Goal: Navigation & Orientation: Find specific page/section

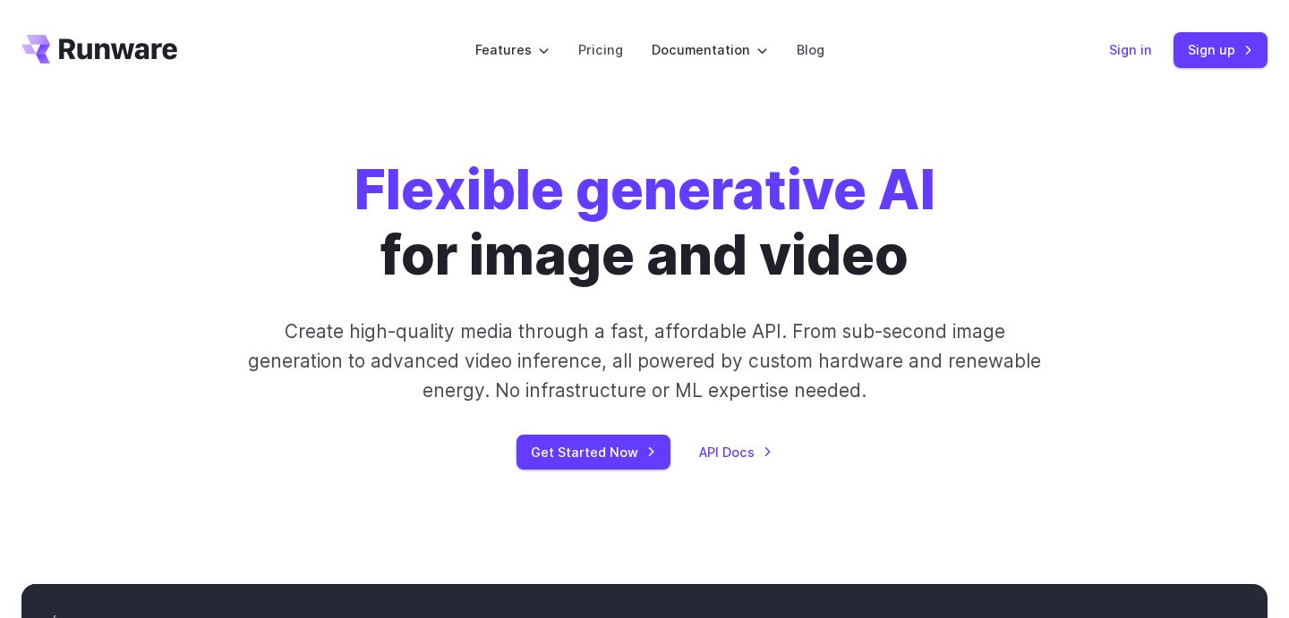
click at [1128, 49] on link "Sign in" at bounding box center [1130, 49] width 43 height 21
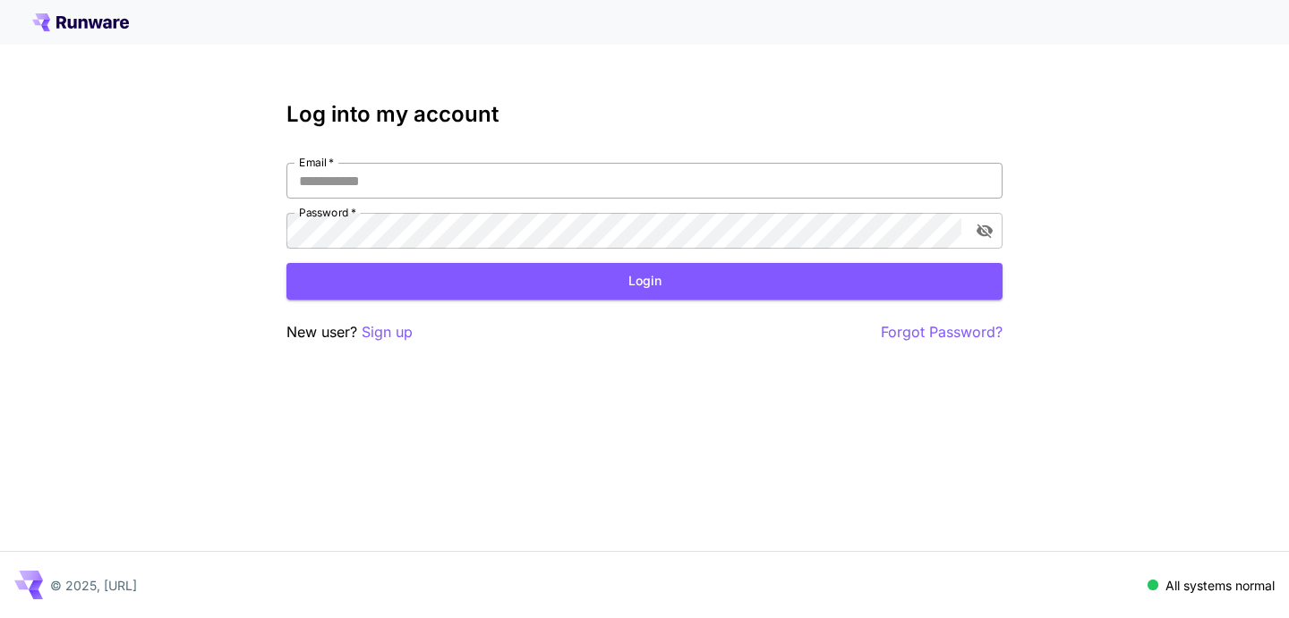
click at [584, 176] on input "Email   *" at bounding box center [644, 181] width 716 height 36
type input "**********"
click at [600, 299] on button "Login" at bounding box center [644, 281] width 716 height 37
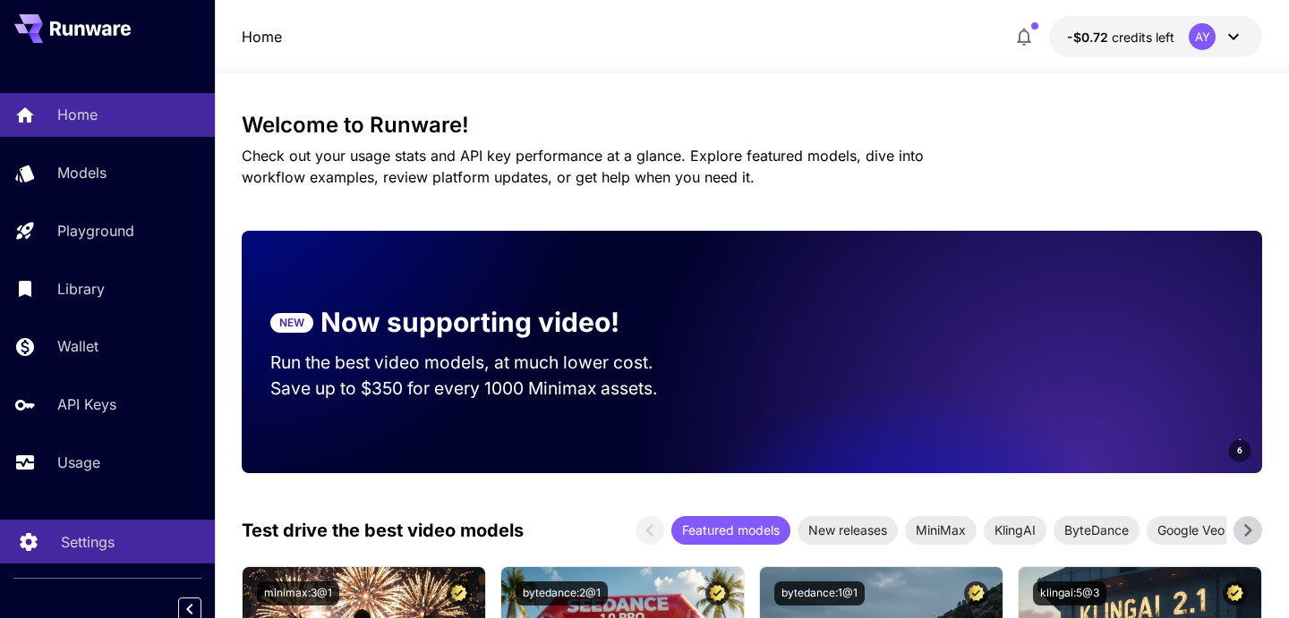
click at [109, 557] on link "Settings" at bounding box center [107, 542] width 215 height 44
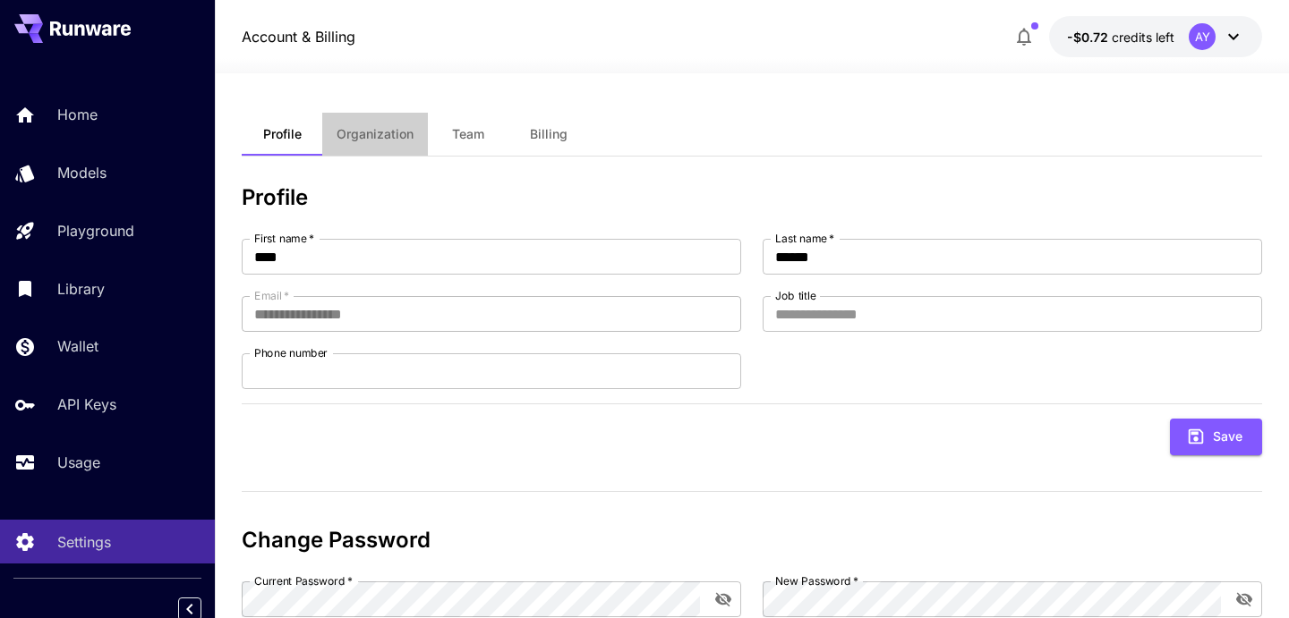
click at [417, 131] on button "Organization" at bounding box center [375, 134] width 106 height 43
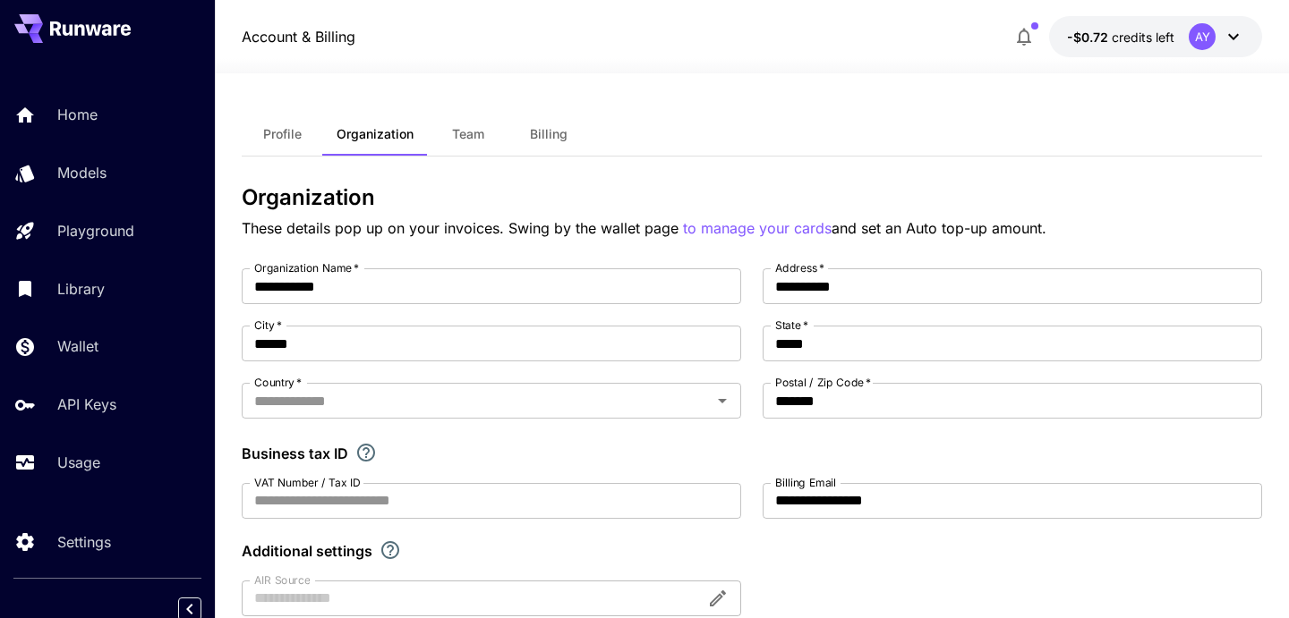
type input "******"
click at [457, 145] on button "Team" at bounding box center [468, 134] width 81 height 43
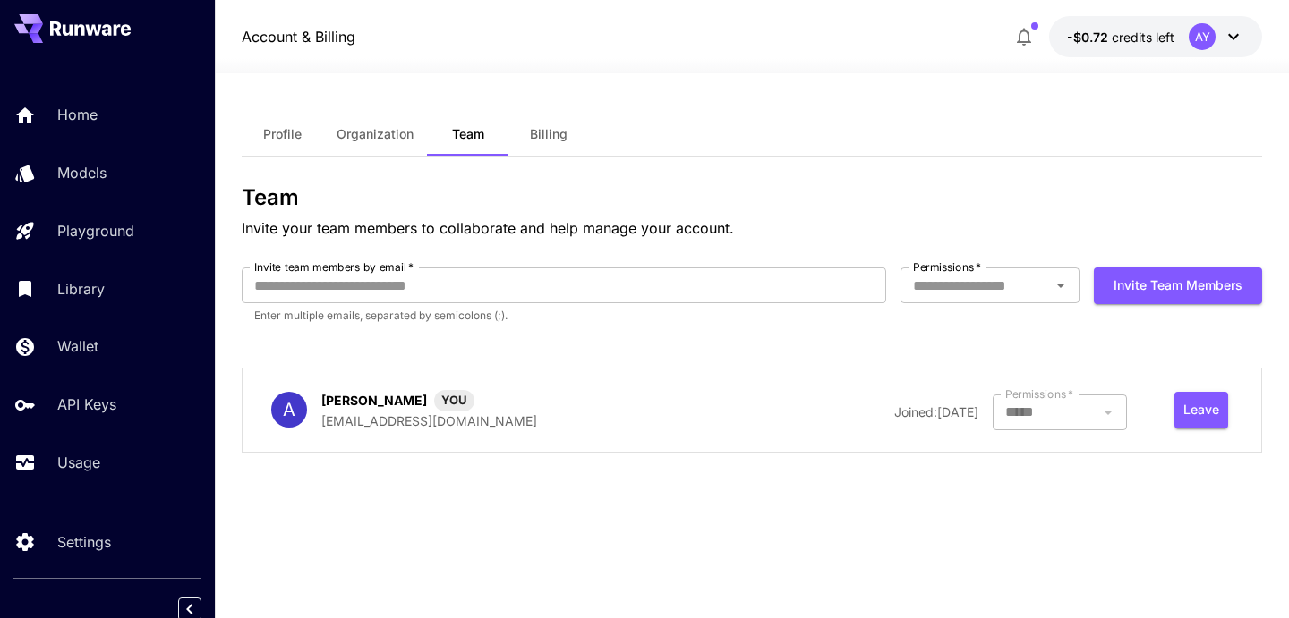
click at [537, 133] on span "Billing" at bounding box center [549, 134] width 38 height 16
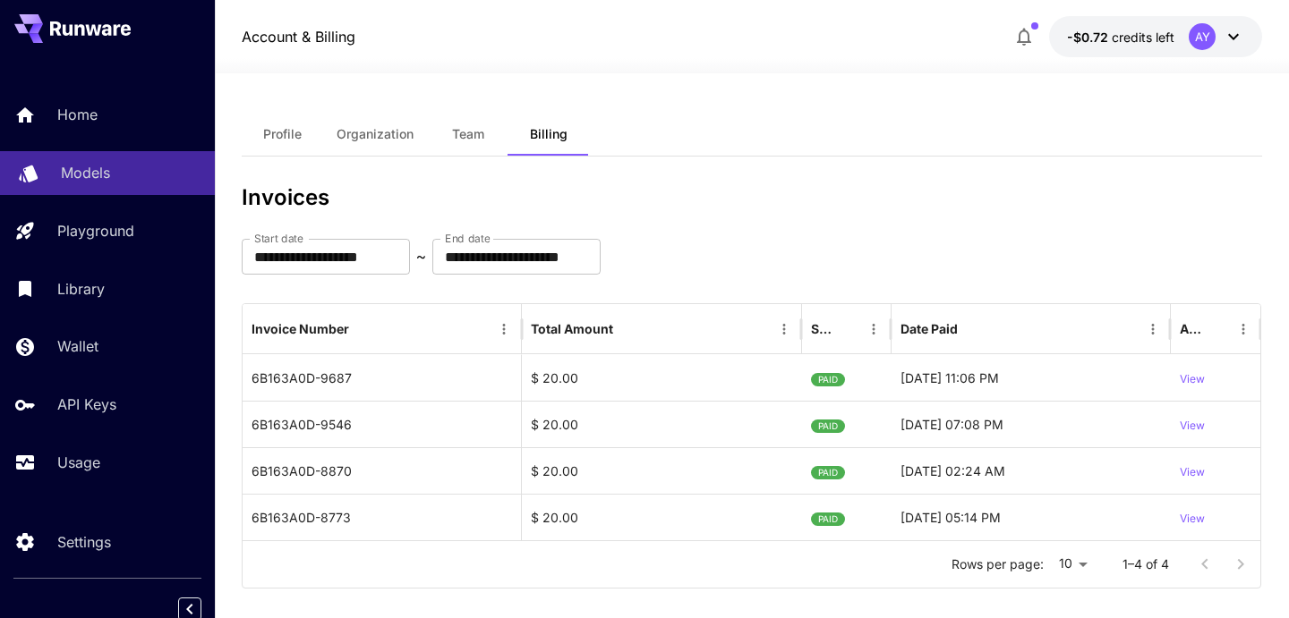
click at [110, 192] on link "Models" at bounding box center [107, 173] width 215 height 44
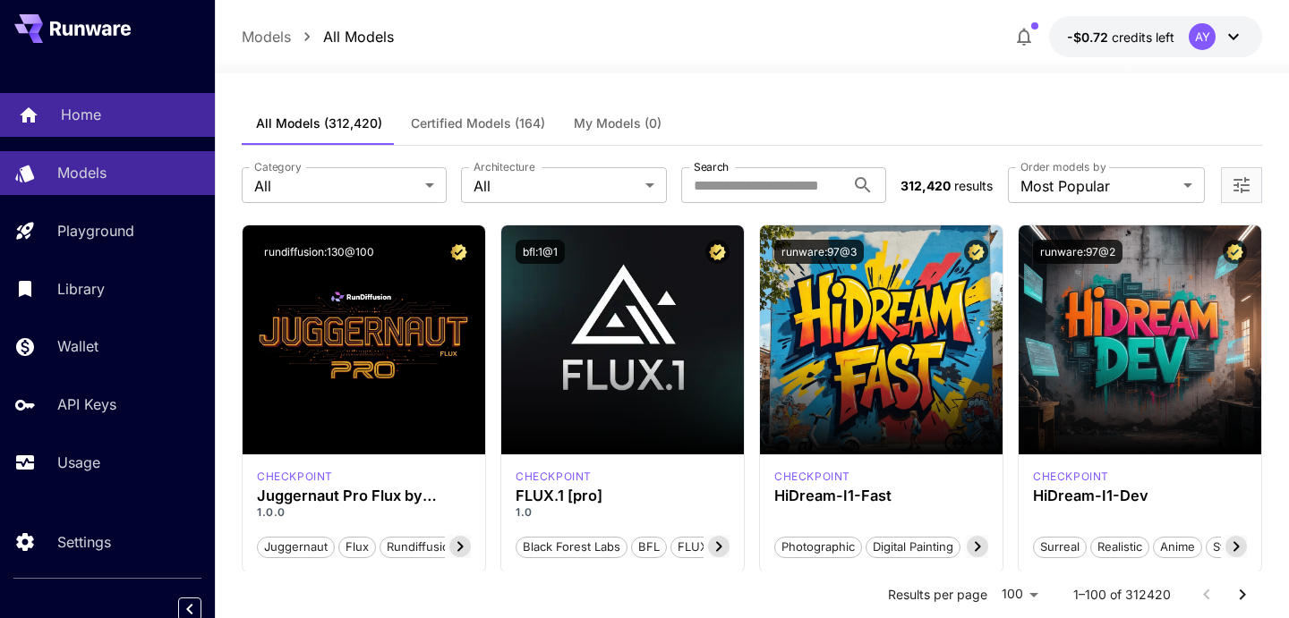
click at [92, 115] on p "Home" at bounding box center [81, 114] width 40 height 21
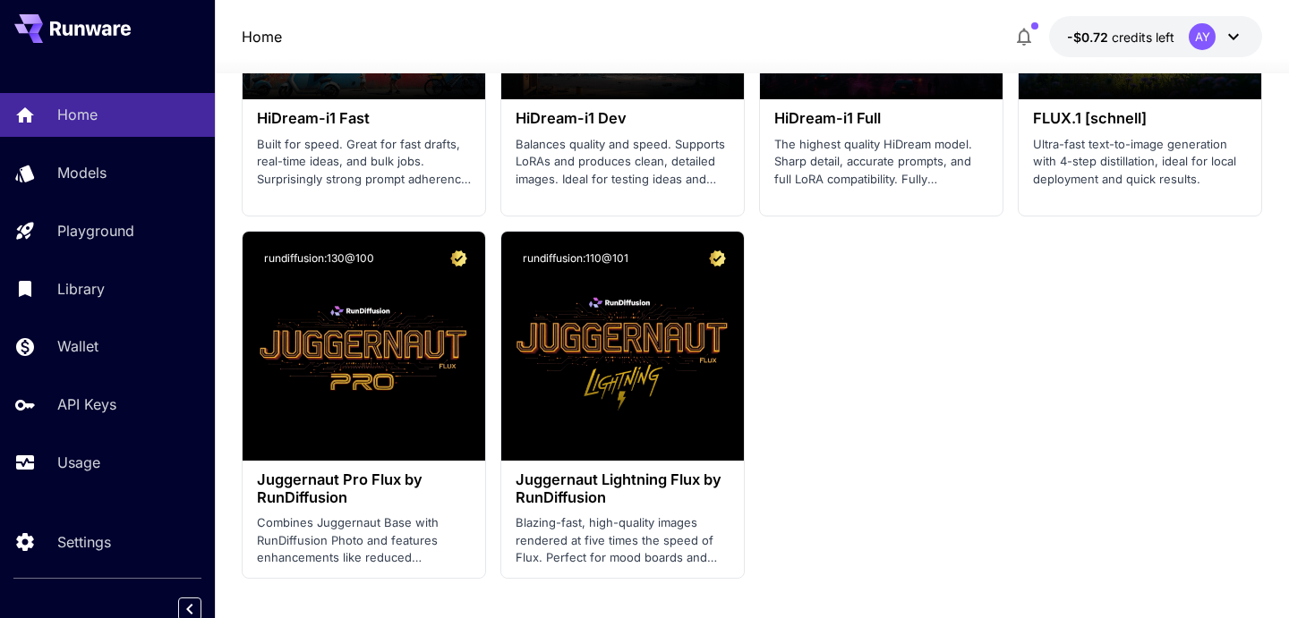
scroll to position [5049, 0]
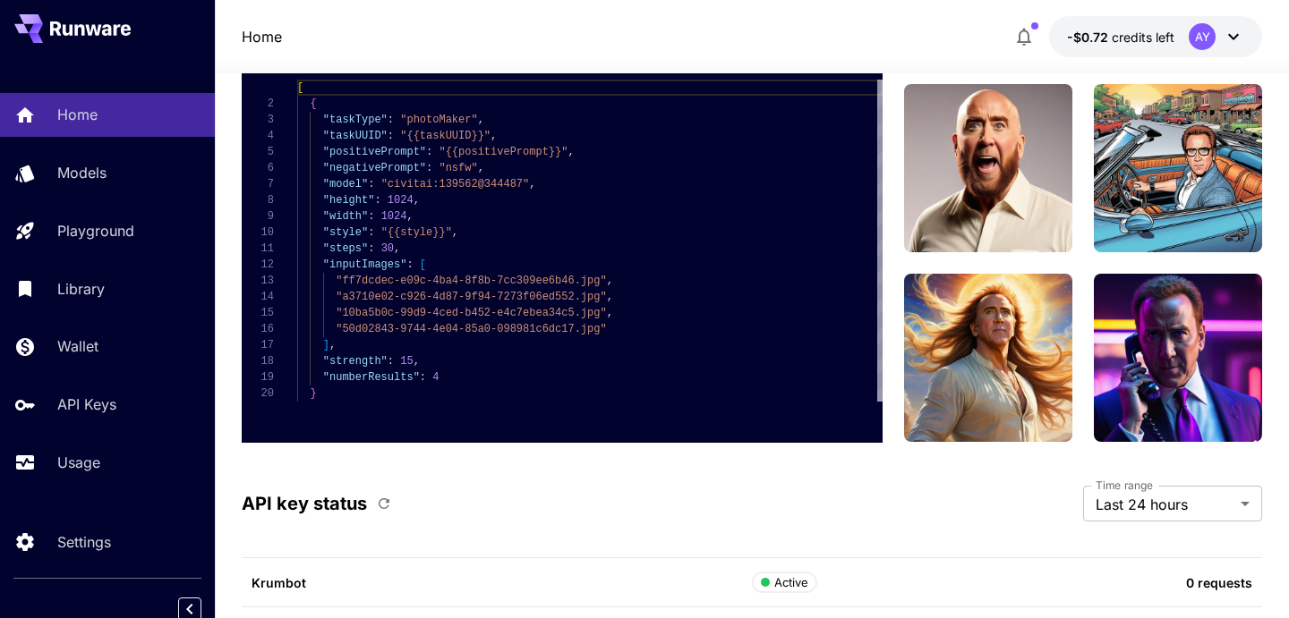
click at [748, 33] on div "Home -$0.72 credits left AY" at bounding box center [752, 36] width 1020 height 41
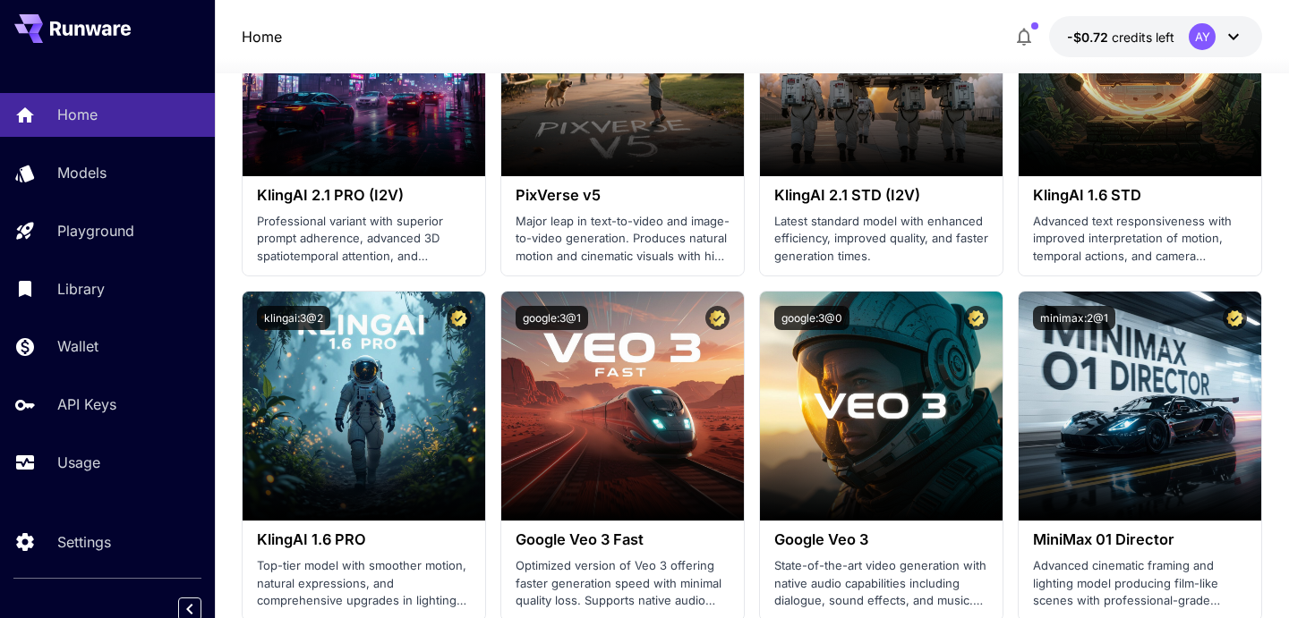
scroll to position [0, 0]
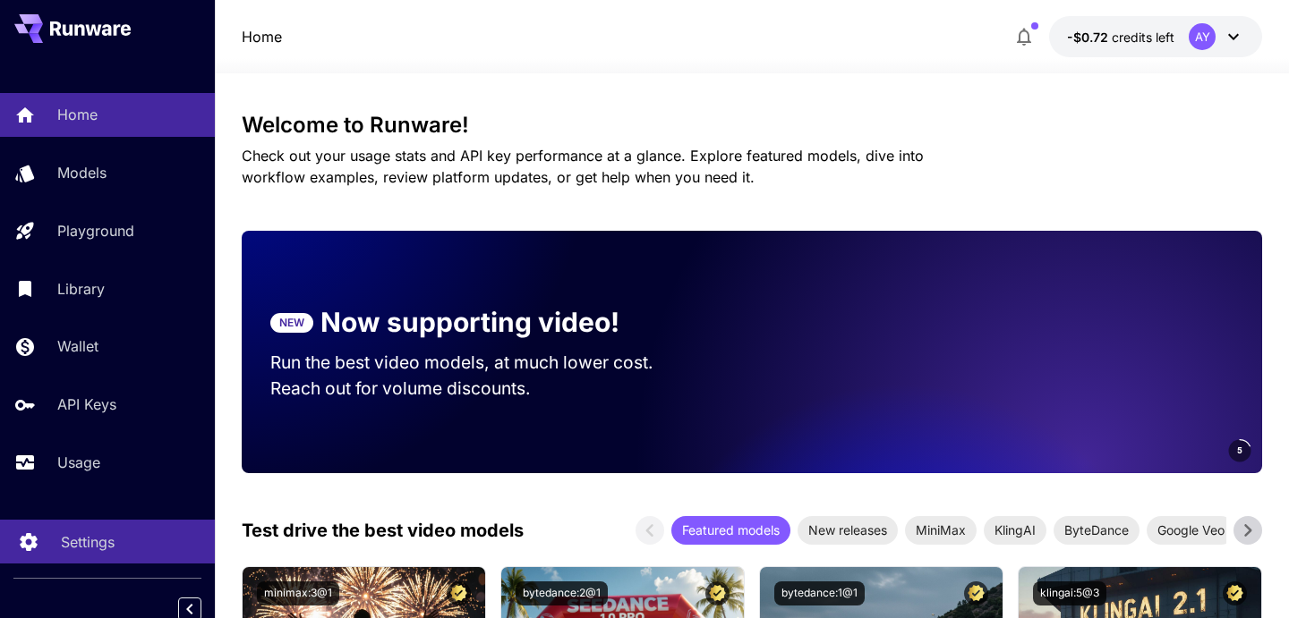
click at [61, 549] on p "Settings" at bounding box center [88, 542] width 54 height 21
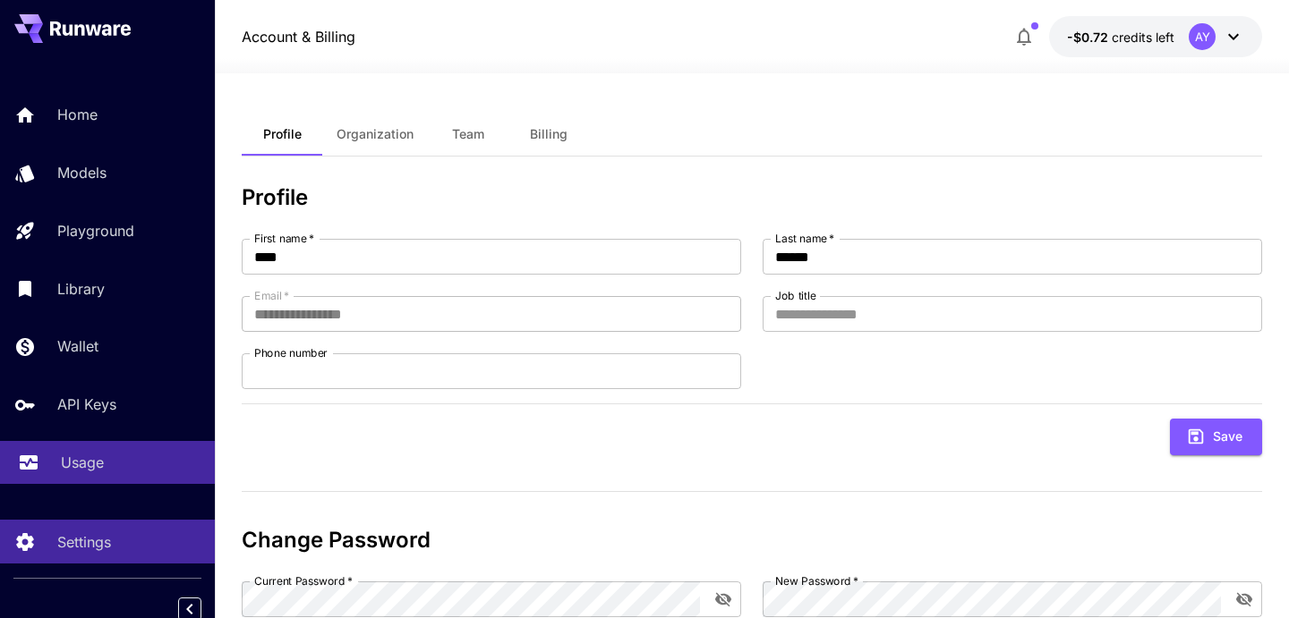
click at [79, 482] on link "Usage" at bounding box center [107, 463] width 215 height 44
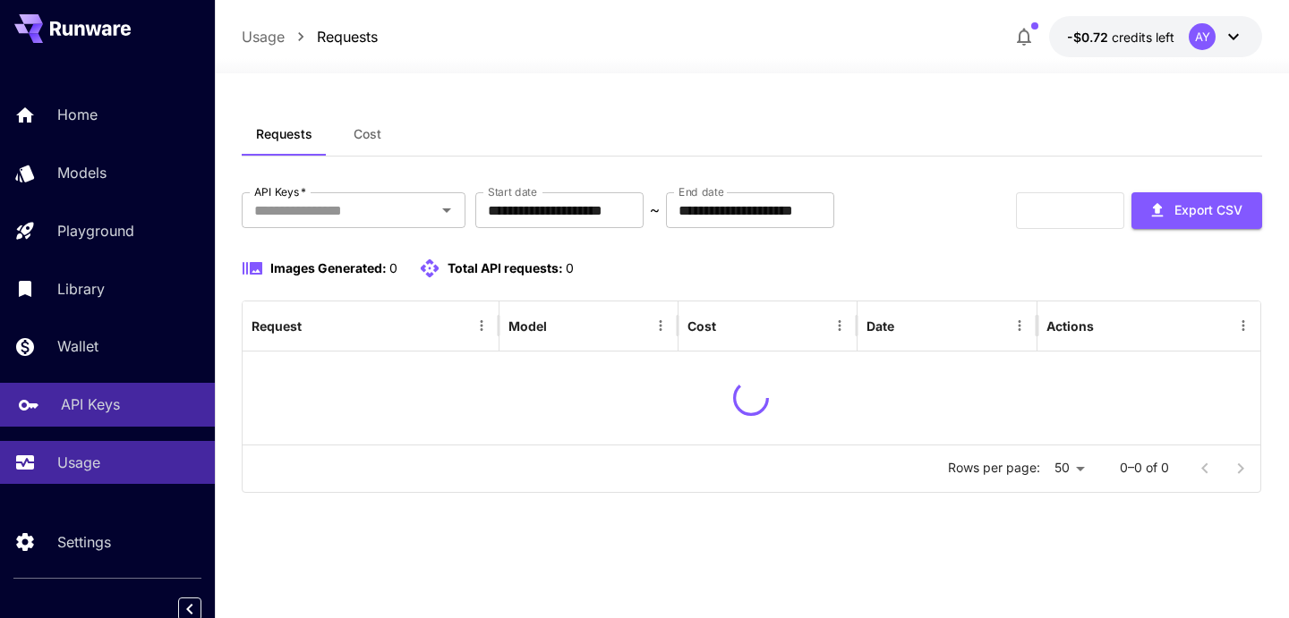
click at [106, 396] on link "API Keys" at bounding box center [107, 405] width 215 height 44
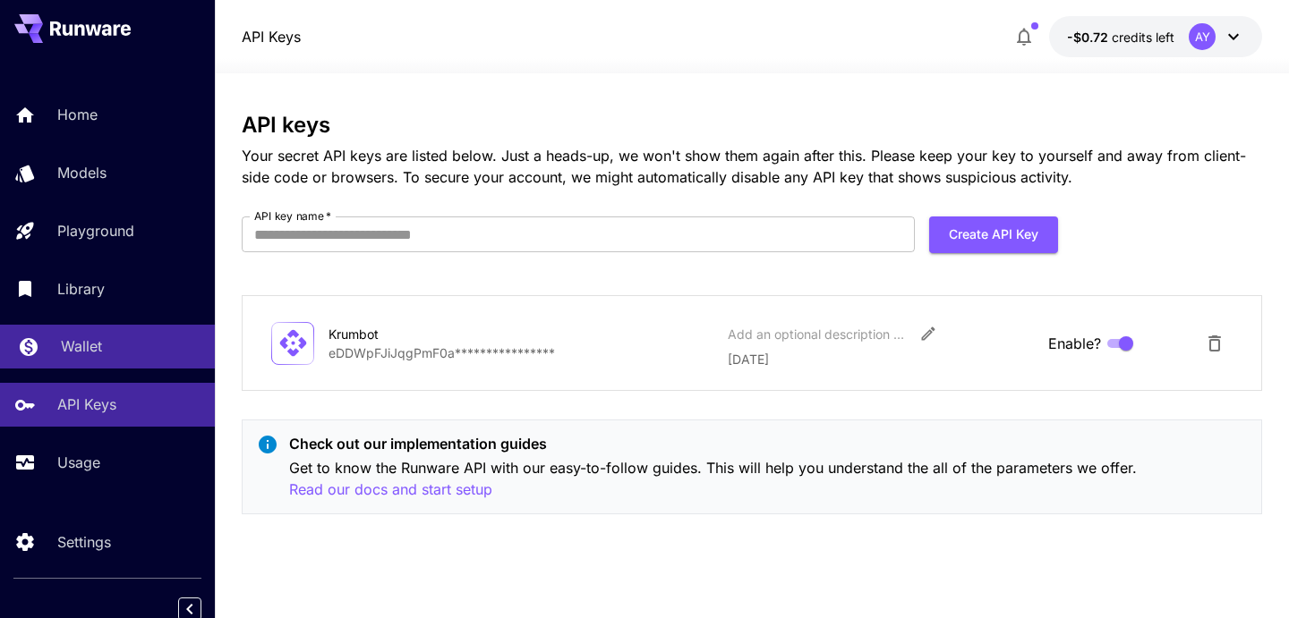
click at [98, 356] on p "Wallet" at bounding box center [81, 346] width 41 height 21
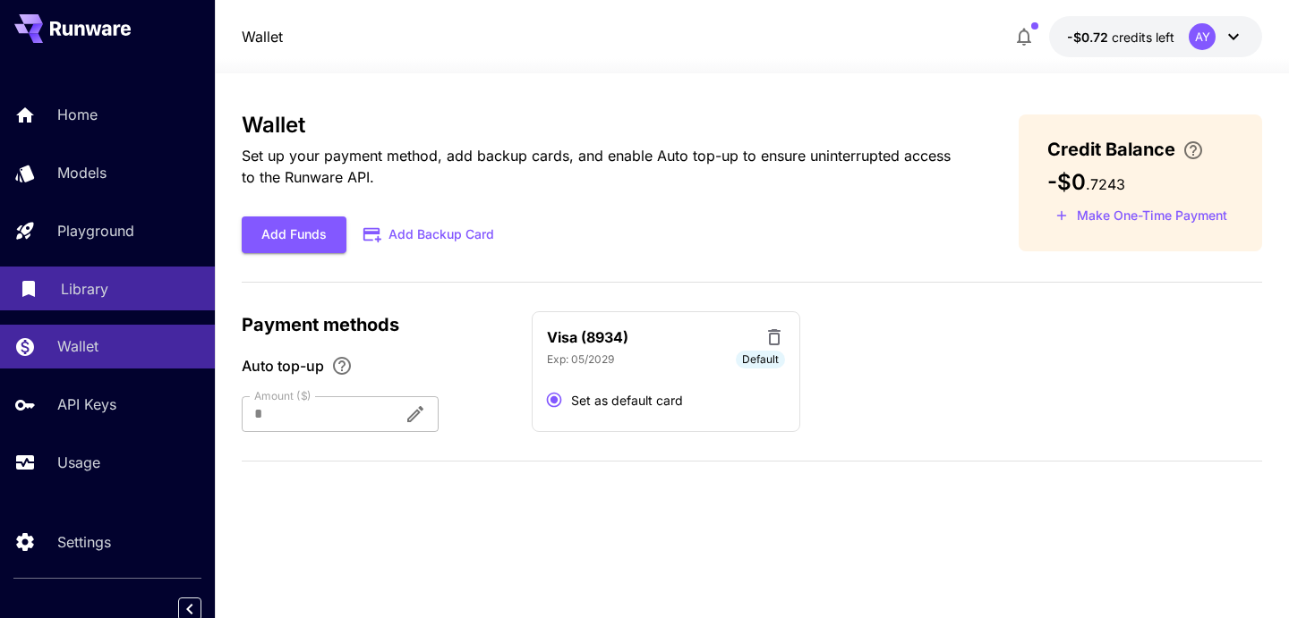
click at [98, 307] on link "Library" at bounding box center [107, 289] width 215 height 44
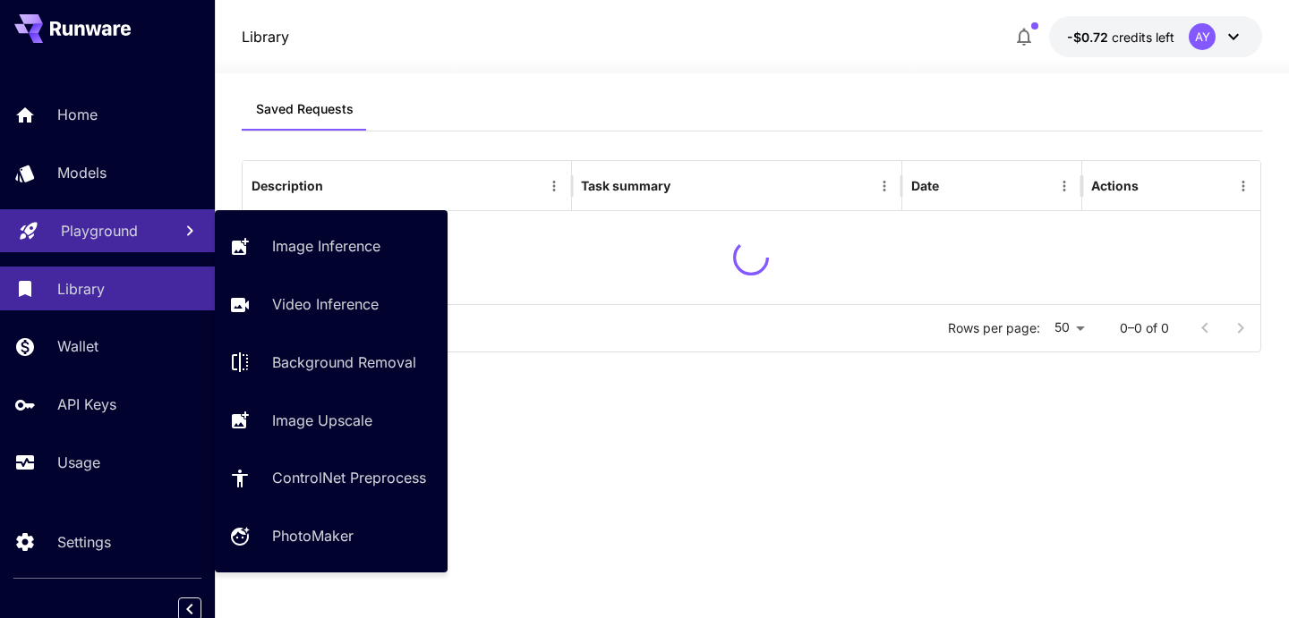
click at [115, 240] on p "Playground" at bounding box center [99, 230] width 77 height 21
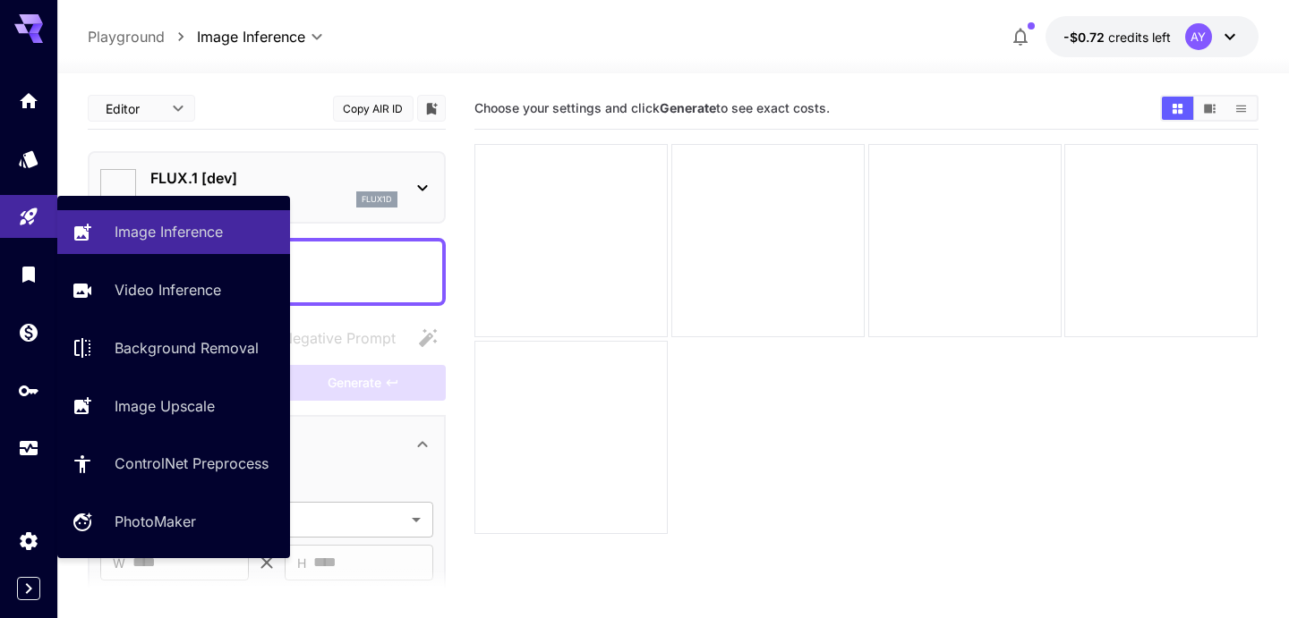
type input "**********"
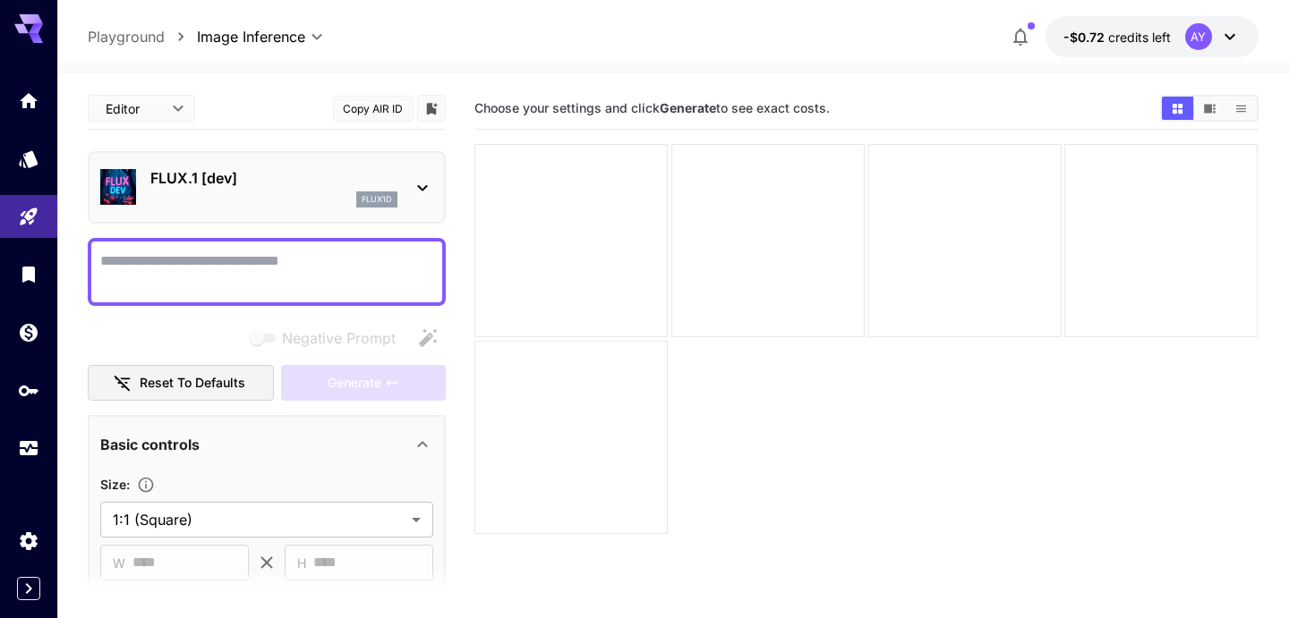
click at [22, 183] on div at bounding box center [28, 274] width 57 height 391
click at [23, 157] on icon "Models" at bounding box center [30, 152] width 21 height 21
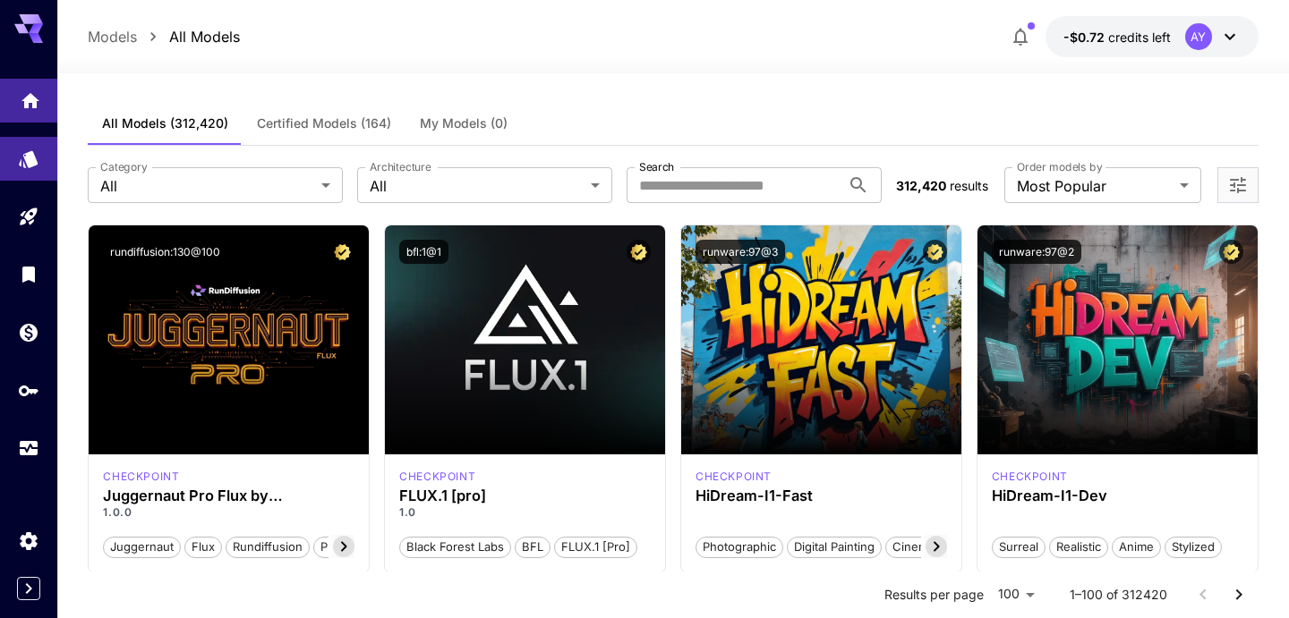
click at [23, 112] on link at bounding box center [28, 101] width 57 height 44
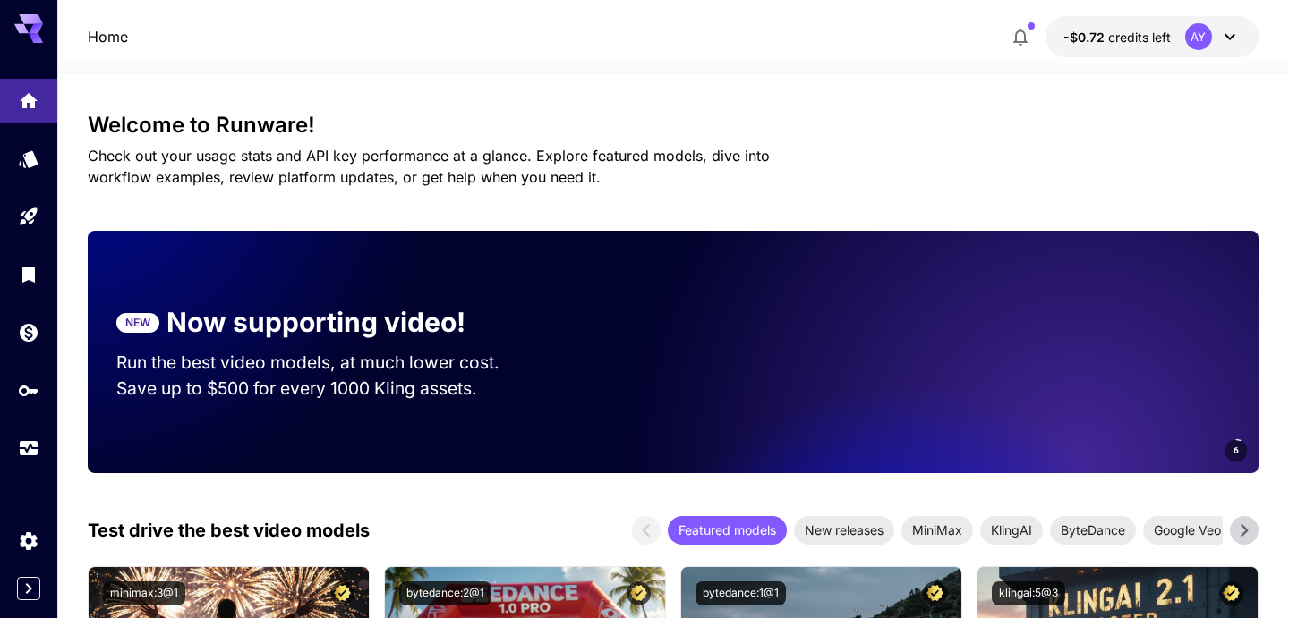
click at [23, 34] on icon at bounding box center [28, 28] width 29 height 29
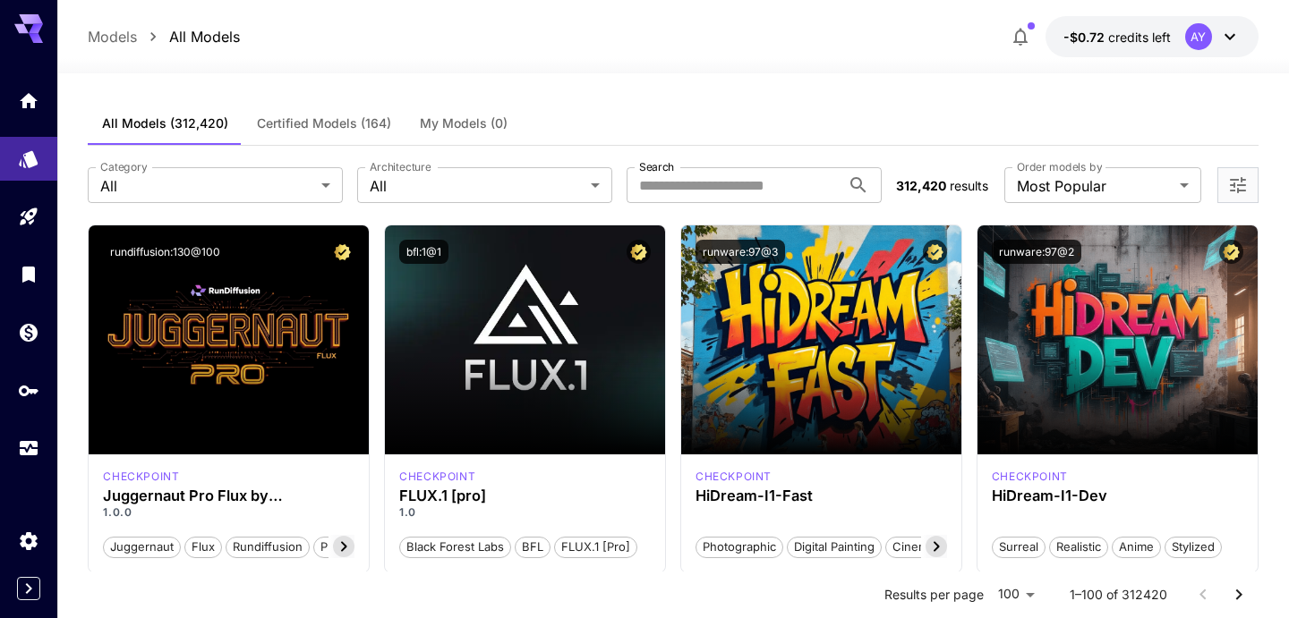
click at [13, 25] on div at bounding box center [28, 21] width 57 height 43
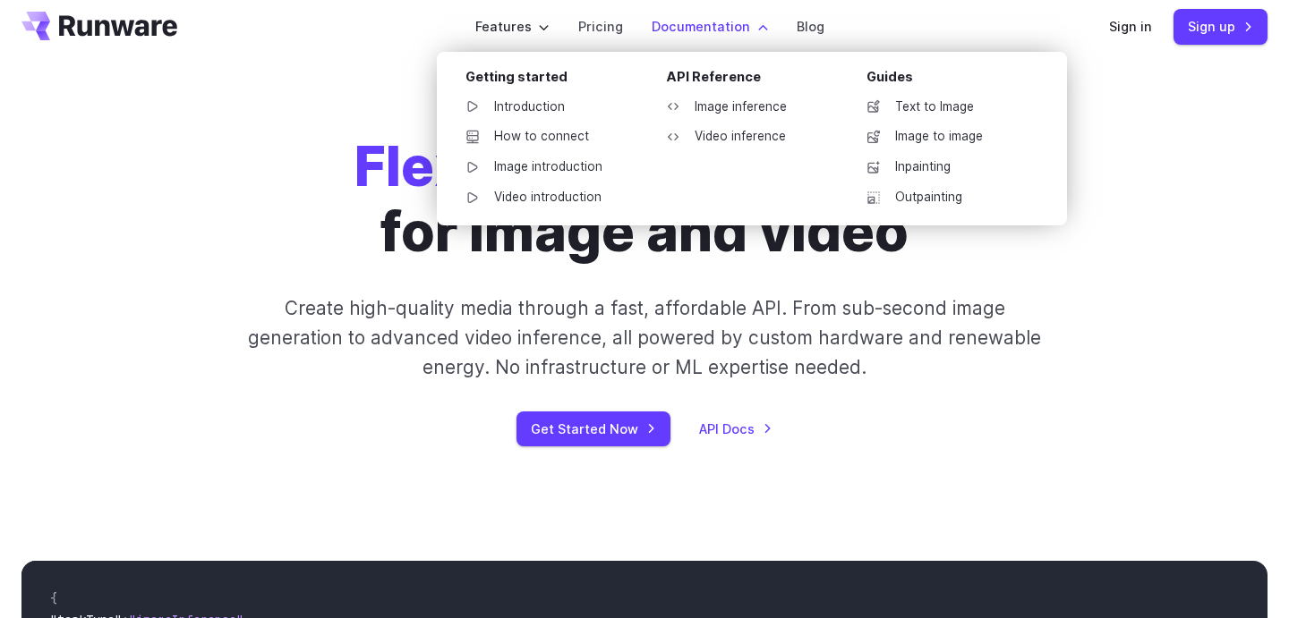
scroll to position [20, 0]
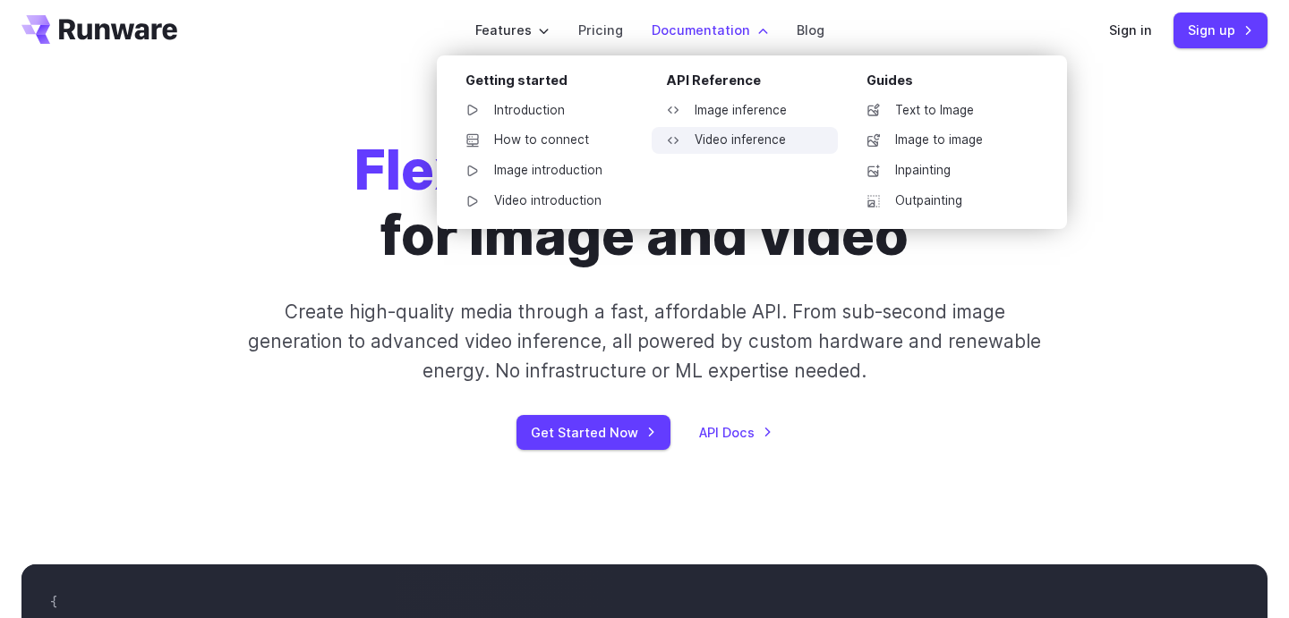
click at [717, 140] on link "Video inference" at bounding box center [744, 140] width 186 height 27
